Goal: Task Accomplishment & Management: Use online tool/utility

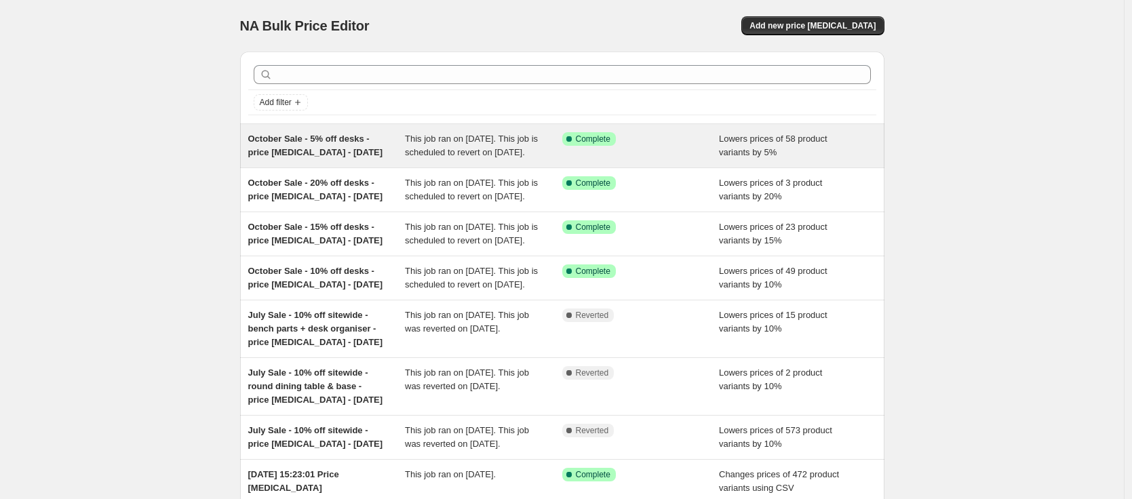
click at [321, 138] on span "October Sale - 5% off desks - price [MEDICAL_DATA] - [DATE]" at bounding box center [315, 146] width 135 height 24
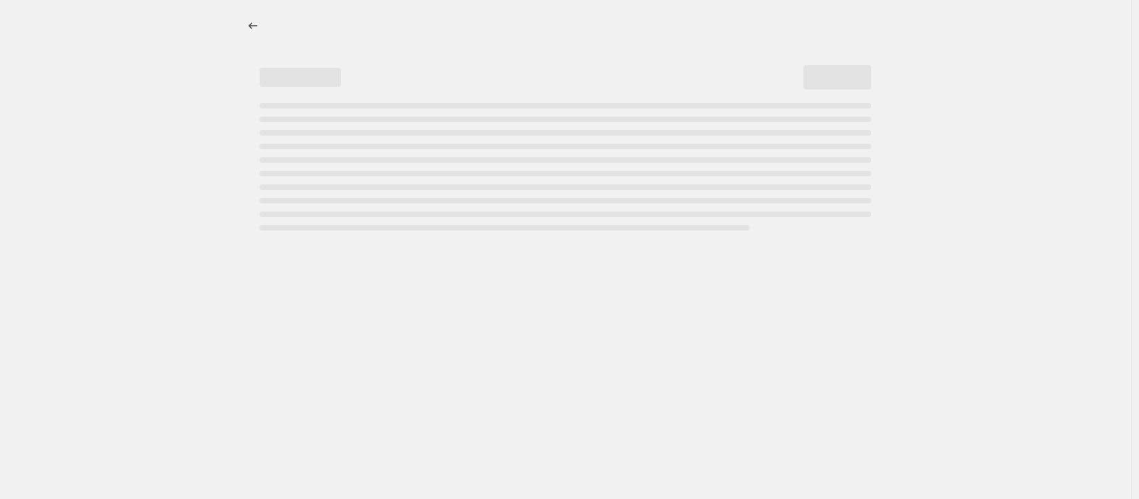
select select "percentage"
